Goal: Task Accomplishment & Management: Manage account settings

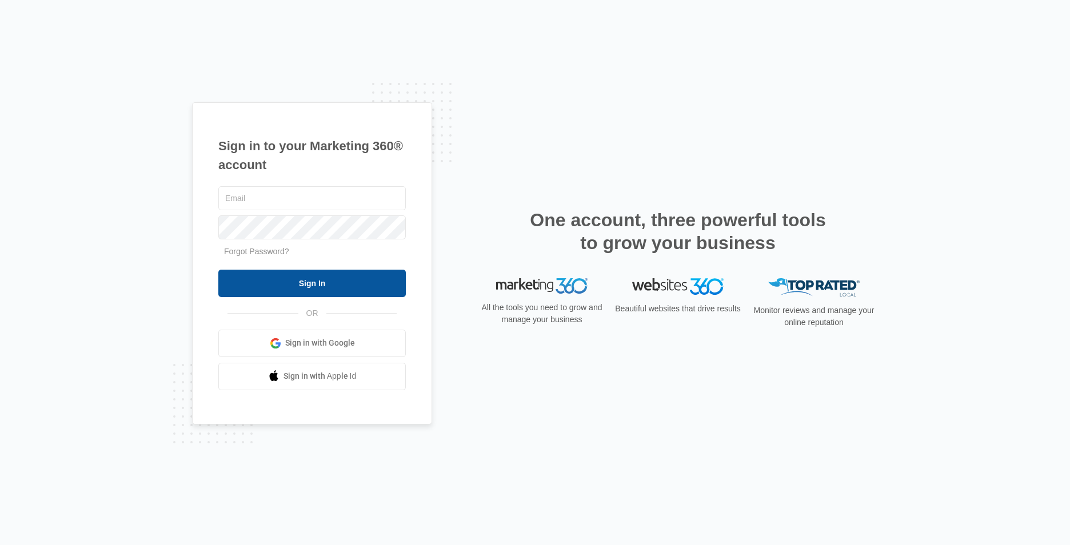
type input "[EMAIL_ADDRESS][DOMAIN_NAME]"
click at [346, 289] on input "Sign In" at bounding box center [312, 283] width 188 height 27
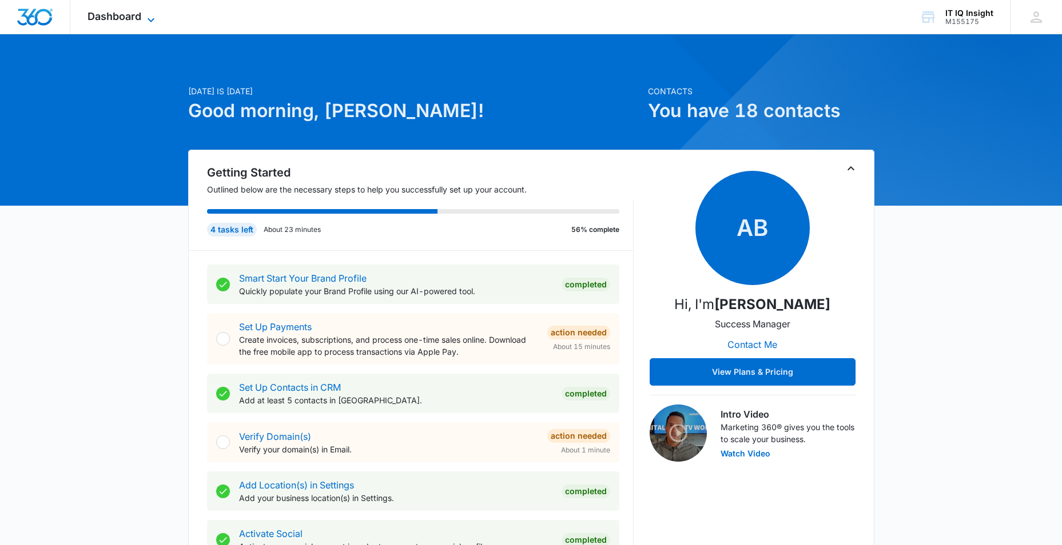
click at [151, 21] on icon at bounding box center [150, 20] width 7 height 4
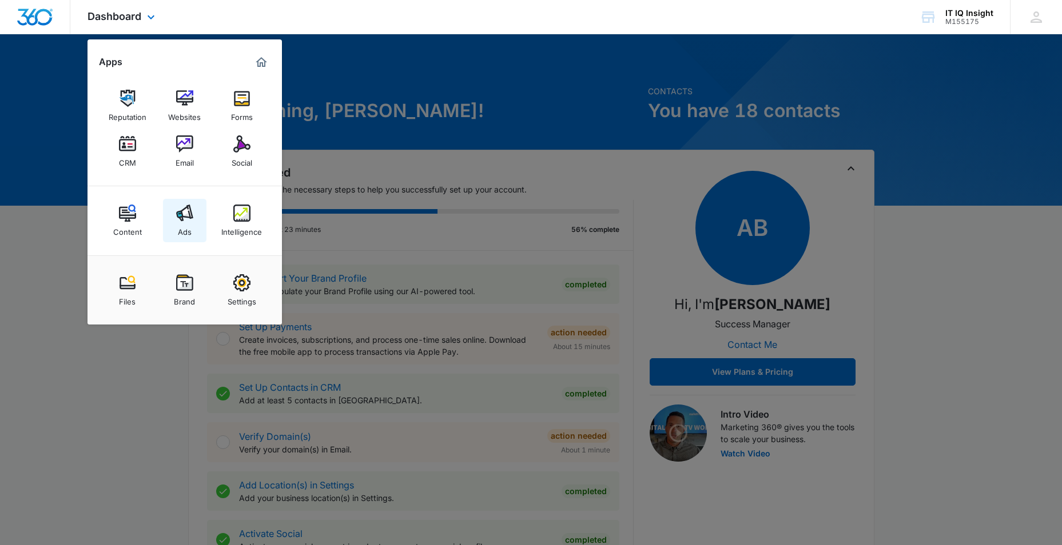
click at [187, 229] on div "Ads" at bounding box center [185, 229] width 14 height 15
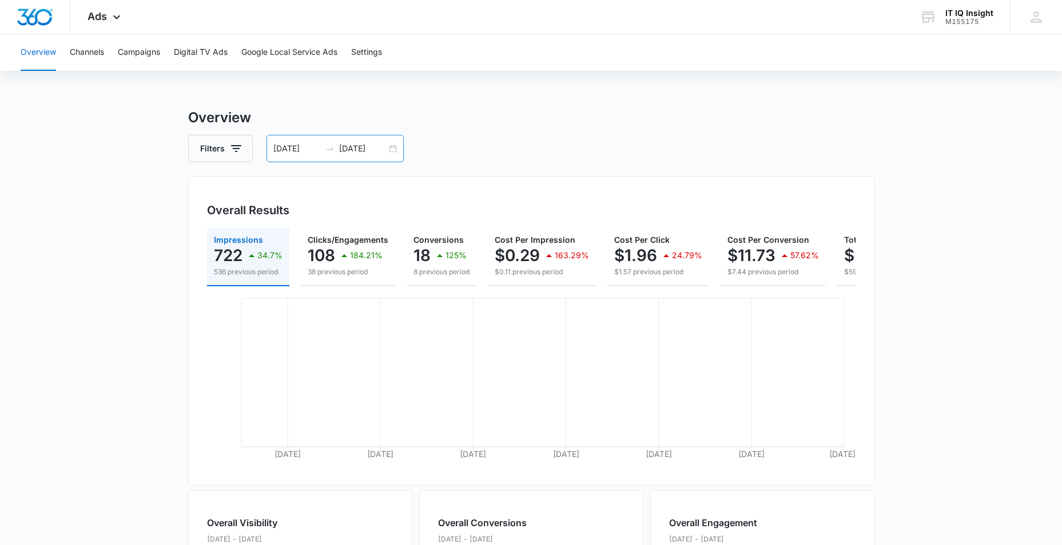
click at [280, 150] on input "[DATE]" at bounding box center [296, 148] width 47 height 13
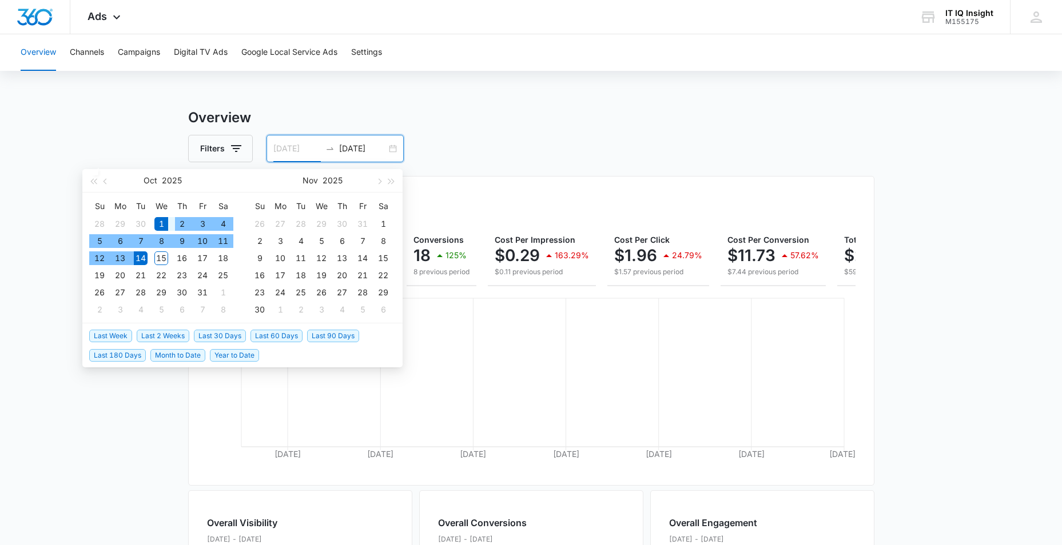
type input "[DATE]"
click at [161, 223] on div "1" at bounding box center [161, 224] width 14 height 14
type input "[DATE]"
click at [158, 254] on div "15" at bounding box center [161, 259] width 14 height 14
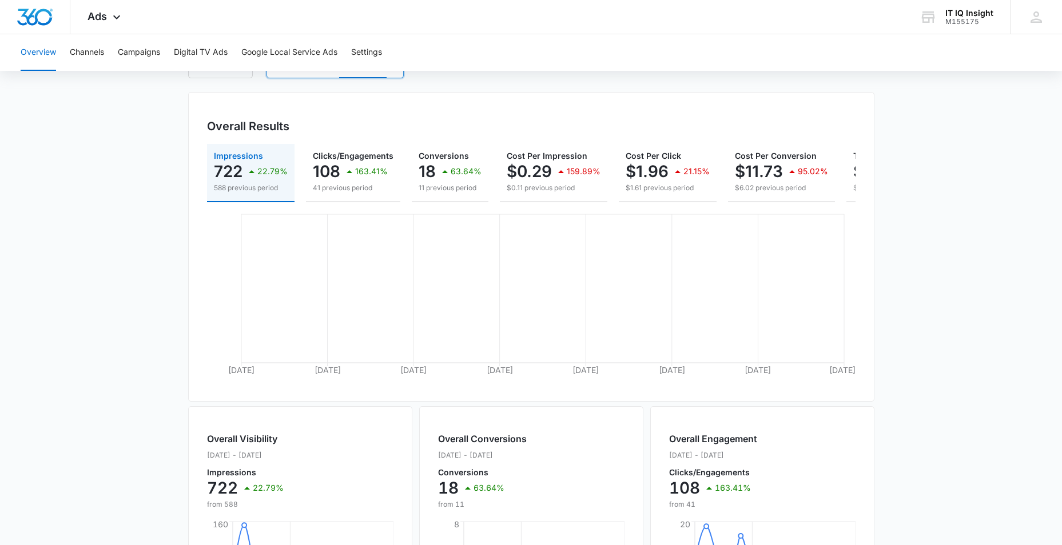
scroll to position [229, 0]
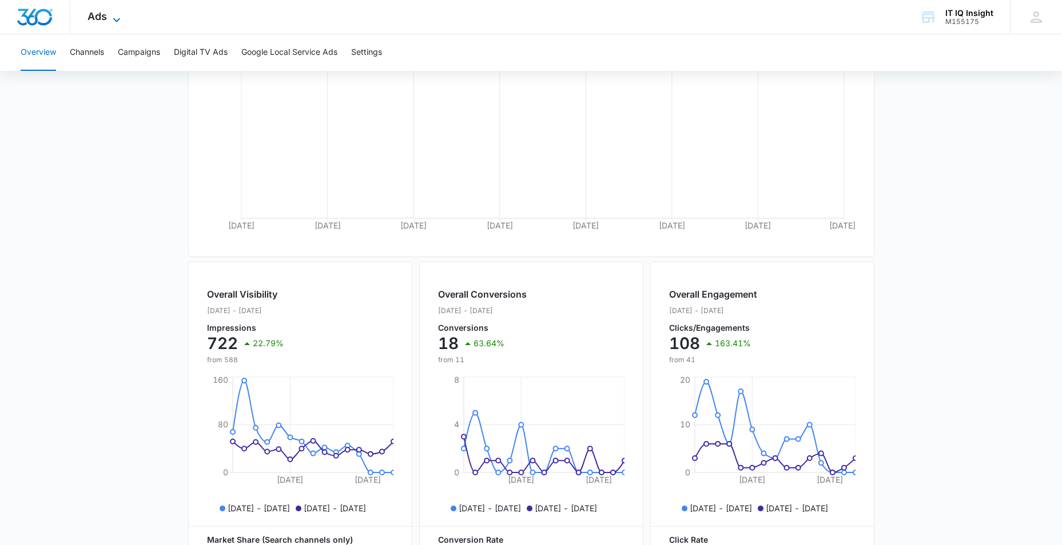
click at [113, 19] on icon at bounding box center [117, 20] width 14 height 14
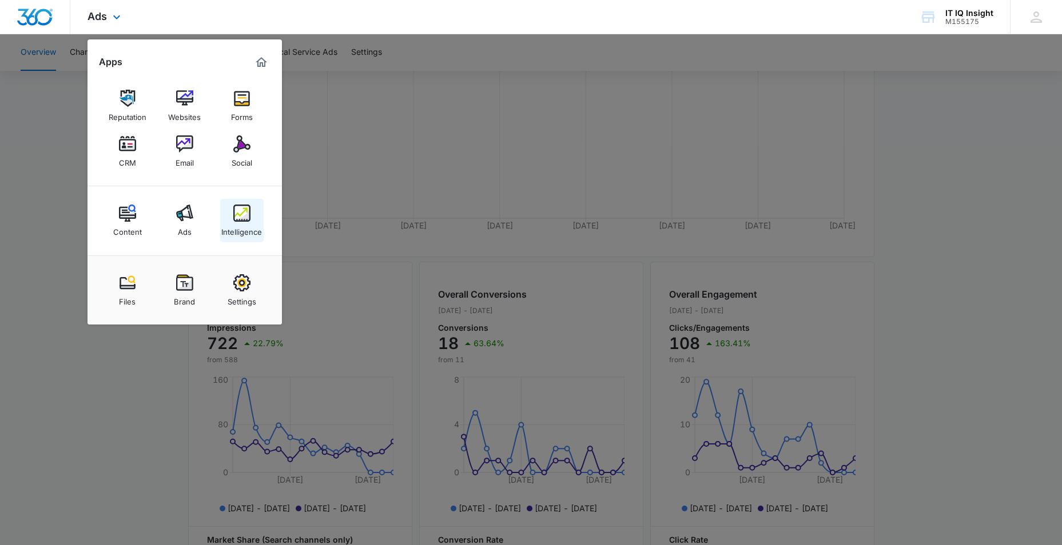
click at [240, 213] on img at bounding box center [241, 213] width 17 height 17
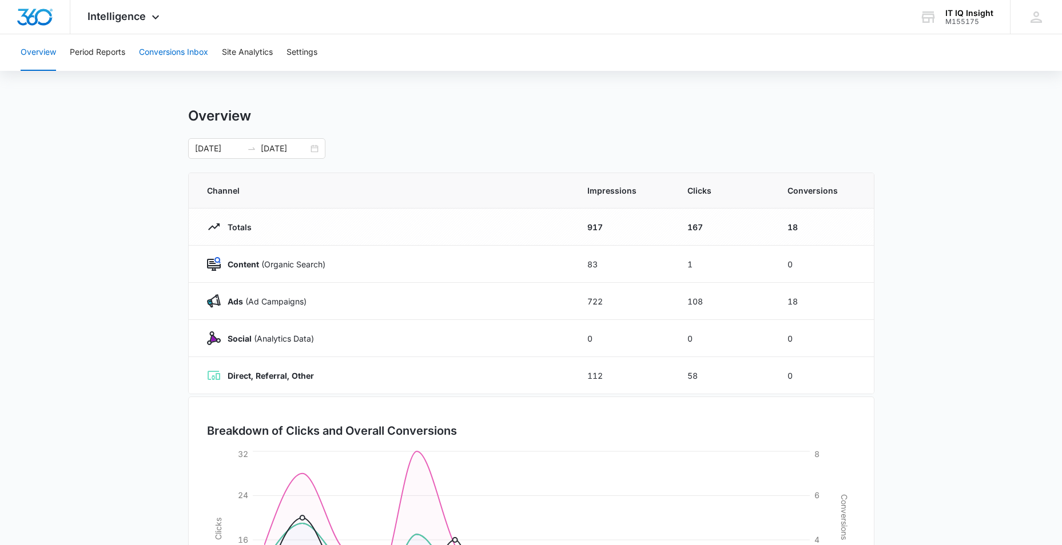
click at [165, 51] on button "Conversions Inbox" at bounding box center [173, 52] width 69 height 37
